Goal: Task Accomplishment & Management: Manage account settings

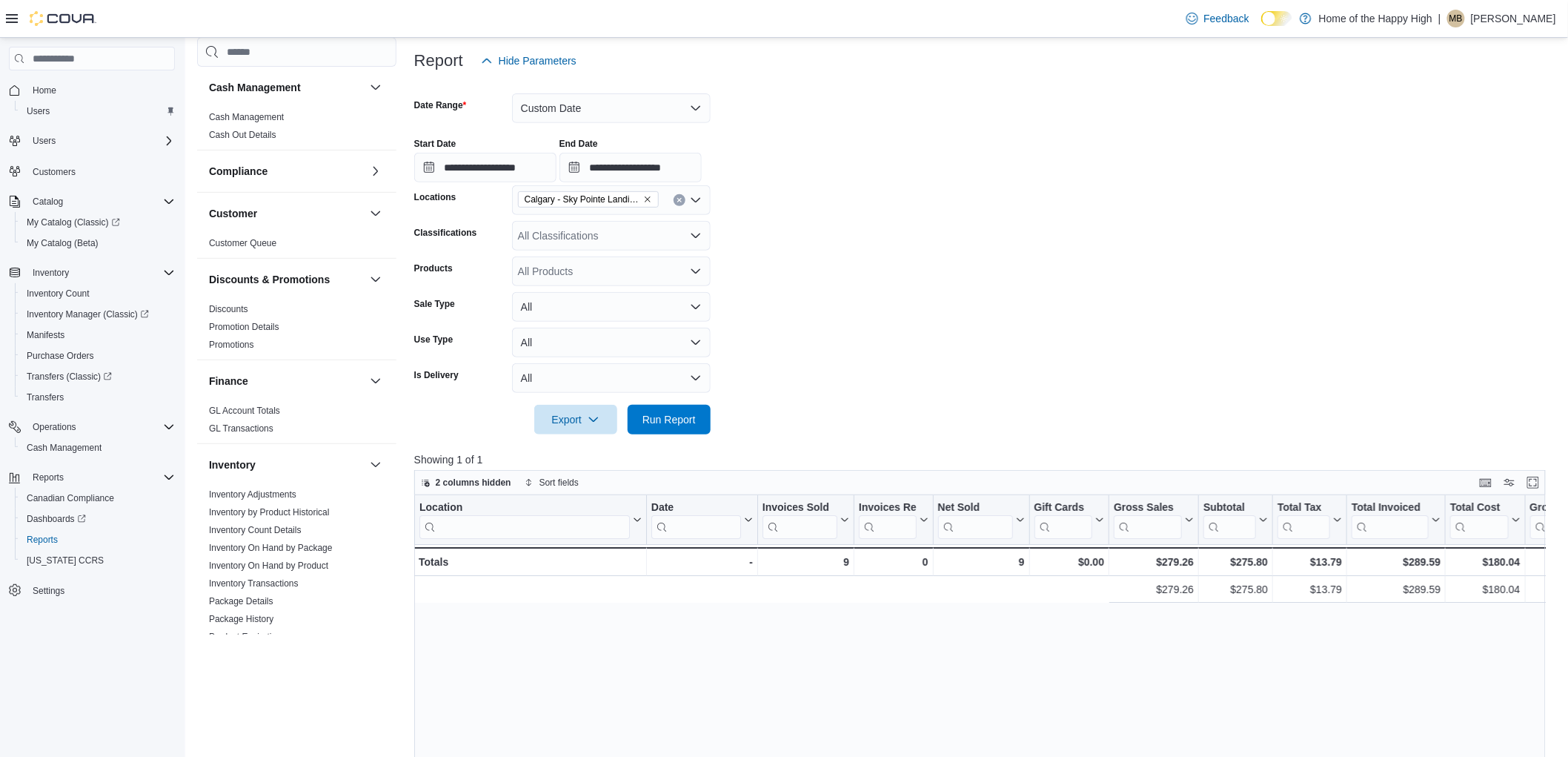
scroll to position [0, 858]
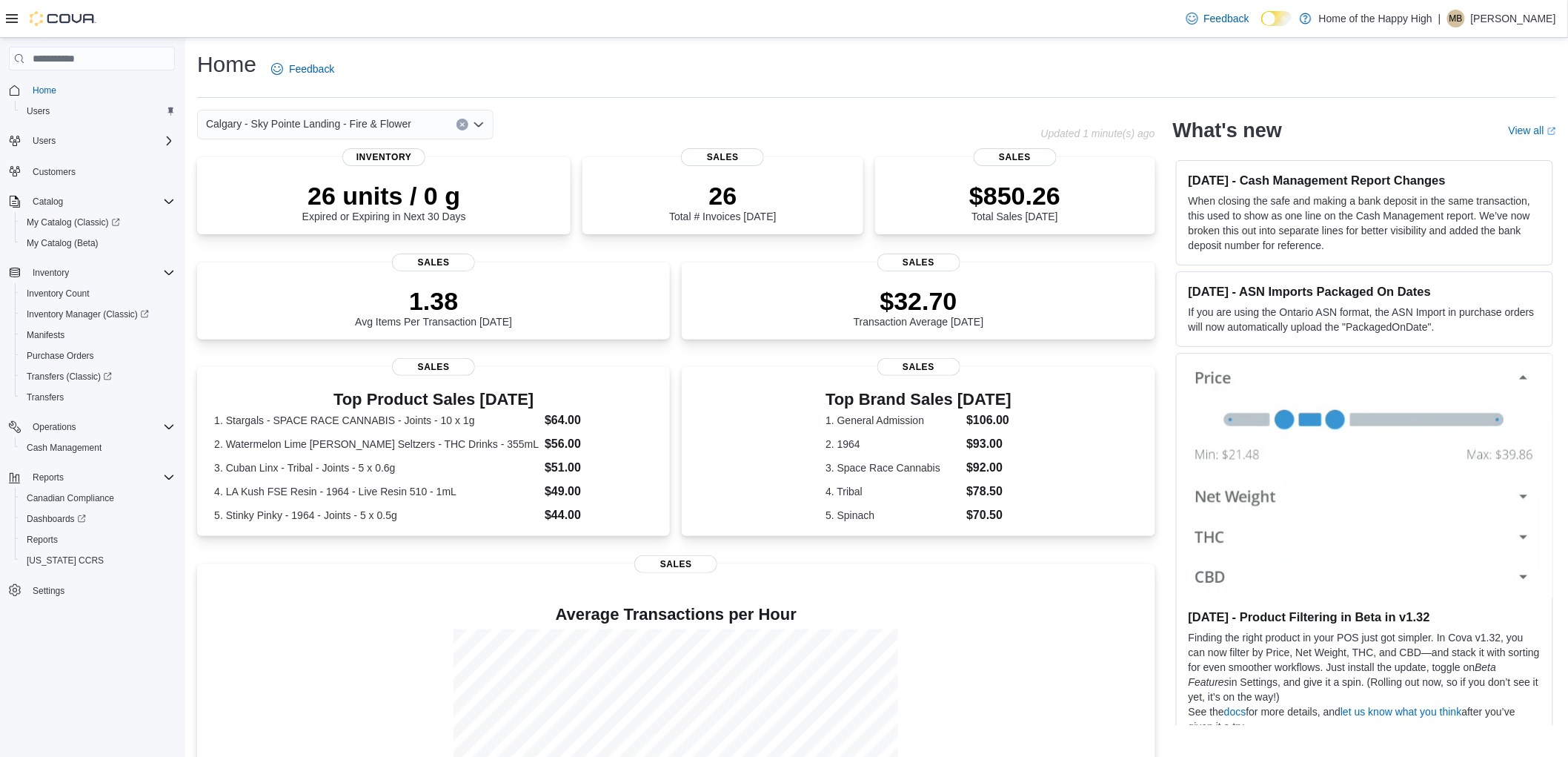
click at [1476, 20] on p "Madyson Baerwald" at bounding box center [1513, 19] width 85 height 18
click at [1439, 155] on button "Sign Out" at bounding box center [1483, 147] width 137 height 24
